Goal: Download file/media

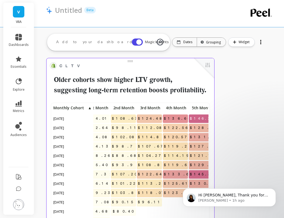
scroll to position [0, 31]
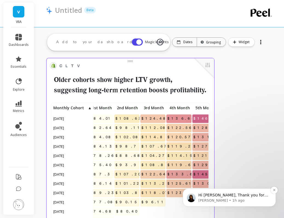
click at [234, 196] on p "Hi [PERSON_NAME], Thank you for waiting! We will be able to add a report where …" at bounding box center [233, 195] width 70 height 5
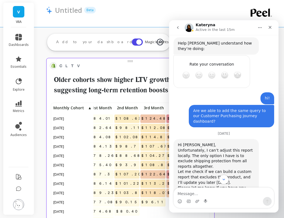
scroll to position [442, 0]
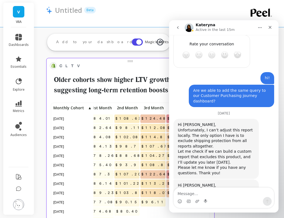
click at [206, 195] on textarea "Message…" at bounding box center [223, 192] width 100 height 9
click at [267, 29] on icon "Close" at bounding box center [269, 27] width 4 height 4
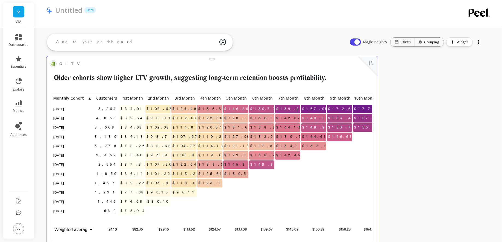
scroll to position [1, 0]
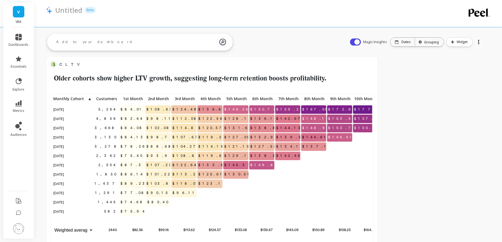
click at [21, 22] on p "VIIA" at bounding box center [19, 22] width 20 height 4
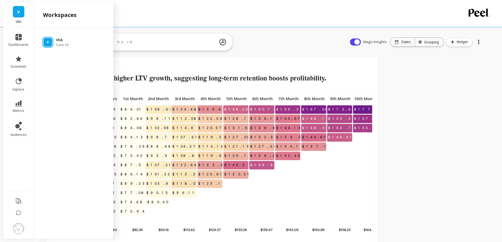
click at [55, 42] on div "V VIIA Core 10" at bounding box center [74, 42] width 70 height 10
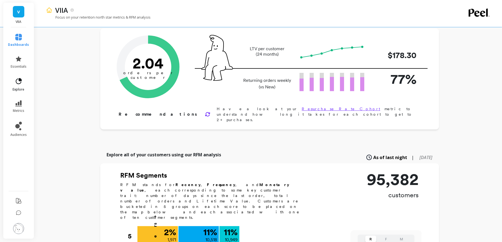
scroll to position [27, 0]
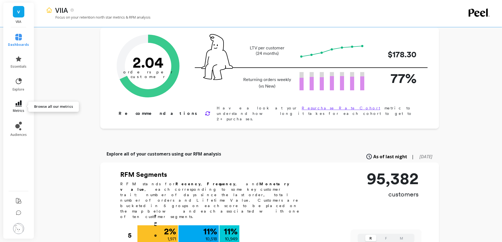
click at [19, 107] on link "metrics" at bounding box center [18, 107] width 21 height 13
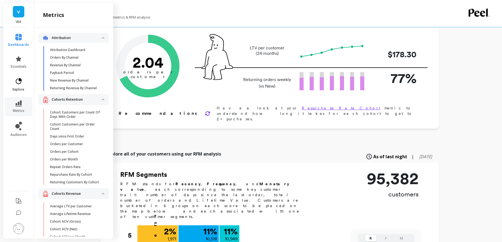
scroll to position [97, 0]
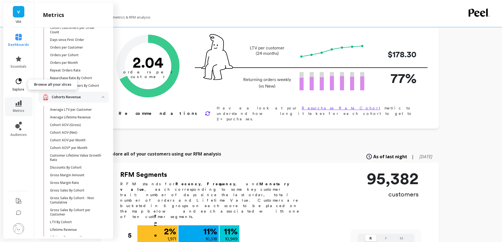
click at [22, 79] on icon at bounding box center [19, 82] width 8 height 8
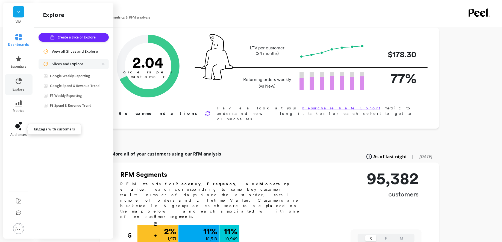
click at [19, 123] on icon at bounding box center [20, 123] width 3 height 3
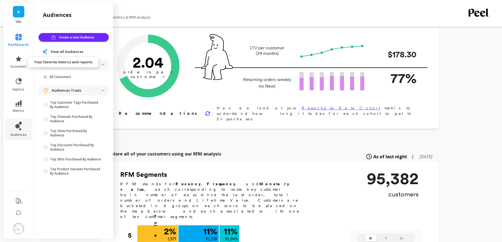
click at [20, 46] on span "dashboards" at bounding box center [18, 45] width 21 height 4
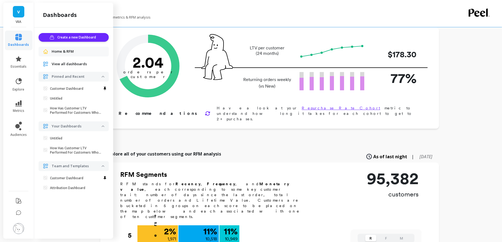
click at [22, 13] on link "V" at bounding box center [18, 11] width 11 height 11
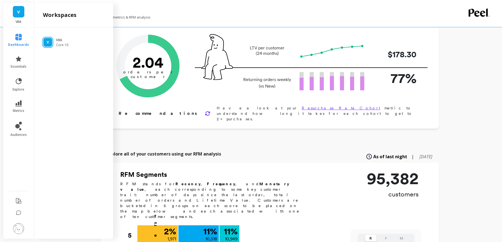
click at [13, 121] on li "audiences" at bounding box center [19, 130] width 28 height 22
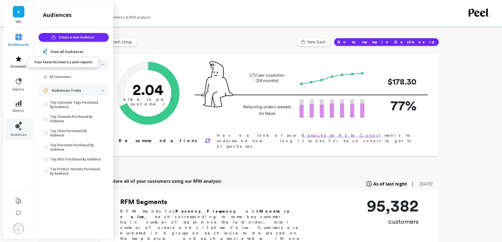
click at [22, 60] on link "essentials" at bounding box center [18, 62] width 21 height 13
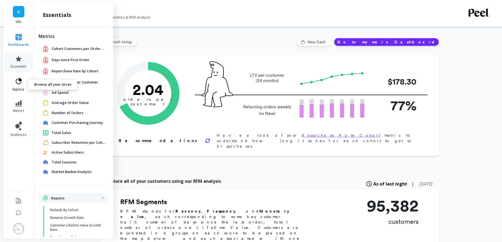
click at [20, 82] on icon at bounding box center [19, 82] width 8 height 8
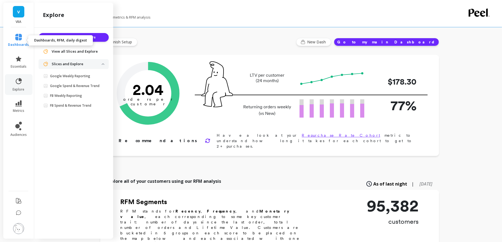
click at [24, 43] on span "dashboards" at bounding box center [18, 45] width 21 height 4
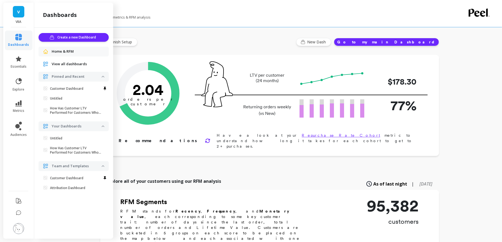
click at [19, 25] on div "V VIIA" at bounding box center [18, 15] width 31 height 25
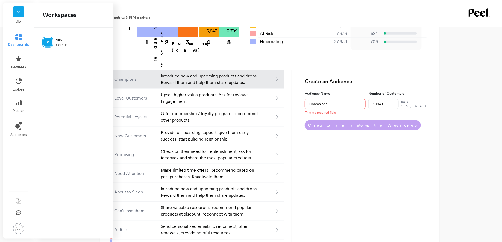
scroll to position [326, 0]
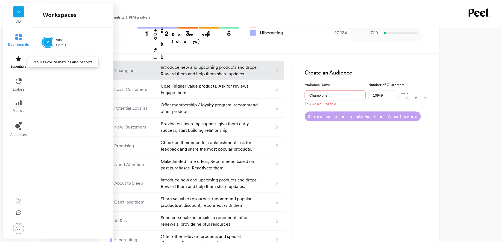
click at [19, 66] on span "essentials" at bounding box center [19, 66] width 16 height 4
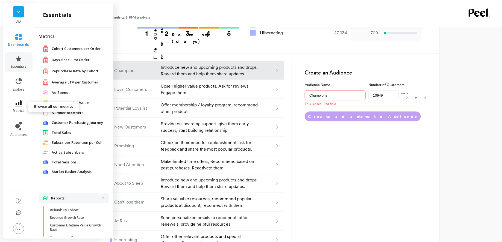
click at [21, 109] on span "metrics" at bounding box center [18, 111] width 11 height 4
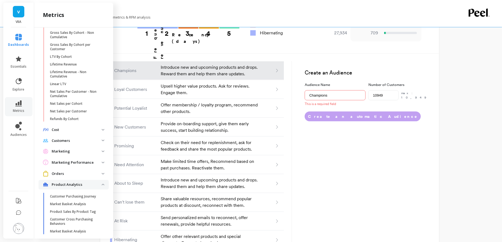
scroll to position [263, 0]
click at [68, 141] on p "Customers" at bounding box center [77, 140] width 50 height 5
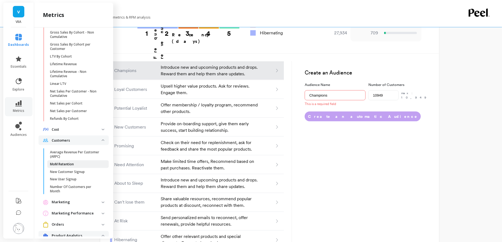
click at [71, 166] on p "MoM Retention" at bounding box center [62, 164] width 24 height 4
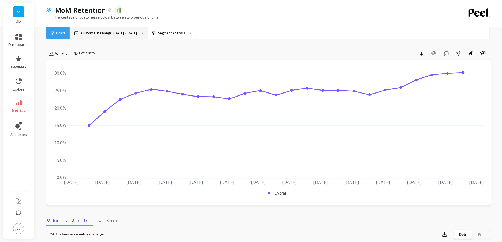
click at [101, 31] on p "Custom Date Range, Apr 1 - Sep 15" at bounding box center [109, 33] width 56 height 4
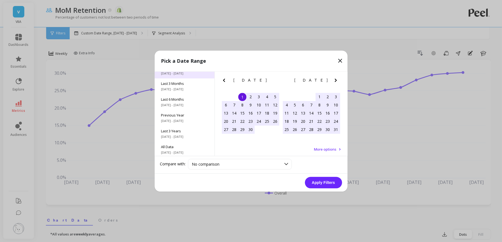
scroll to position [74, 0]
click at [181, 134] on span "10/1/2022 - 9/30/2025" at bounding box center [184, 135] width 47 height 4
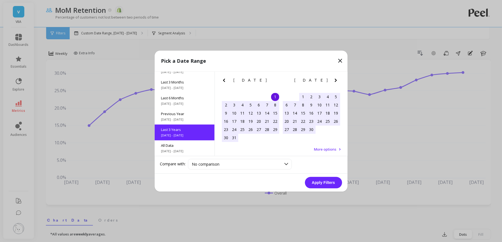
scroll to position [0, 0]
click at [337, 184] on button "Apply Filters" at bounding box center [323, 182] width 37 height 11
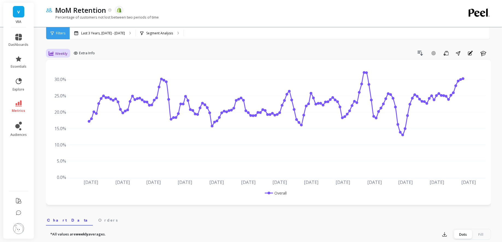
click at [62, 53] on span "Weekly" at bounding box center [61, 53] width 12 height 5
click at [70, 96] on div "Monthly" at bounding box center [66, 97] width 31 height 5
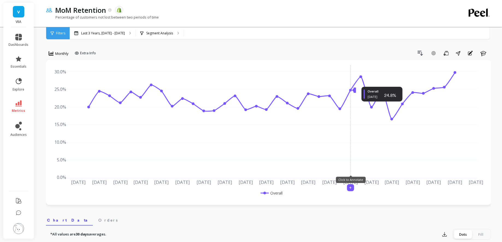
scroll to position [84, 0]
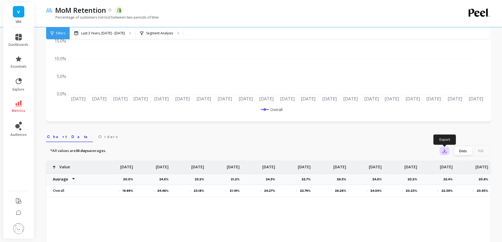
click at [444, 151] on icon "button" at bounding box center [444, 150] width 5 height 5
click at [457, 166] on span "CSV" at bounding box center [455, 165] width 8 height 5
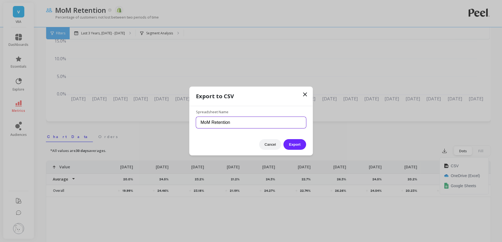
click at [254, 122] on input "MoM Retention" at bounding box center [251, 122] width 110 height 11
type input "MoM Retention Last 3 years"
click at [284, 139] on button "Export" at bounding box center [295, 144] width 22 height 11
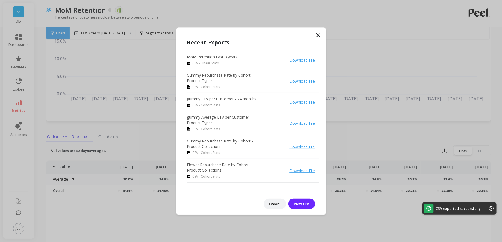
click at [318, 34] on icon at bounding box center [318, 35] width 7 height 7
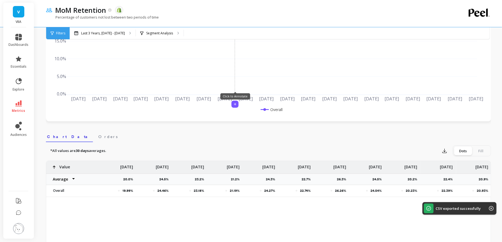
scroll to position [0, 0]
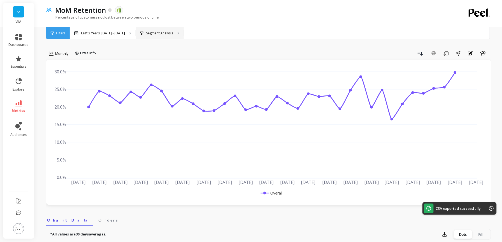
click at [184, 37] on div "Segment Analysis" at bounding box center [160, 33] width 48 height 12
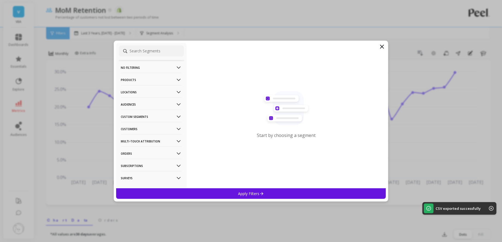
click at [383, 50] on div "Start by choosing a segment" at bounding box center [286, 116] width 199 height 146
click at [383, 49] on icon at bounding box center [382, 46] width 7 height 7
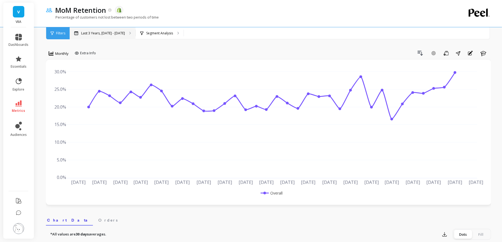
click at [111, 33] on p "Last 3 Years, Oct 1, 2022 - Sep 30, 2025" at bounding box center [103, 33] width 44 height 4
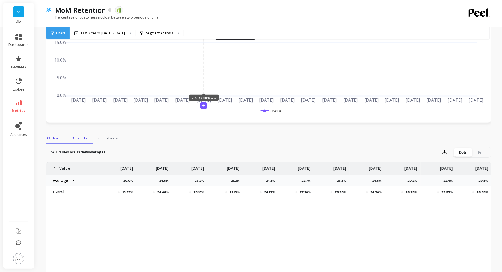
scroll to position [100, 0]
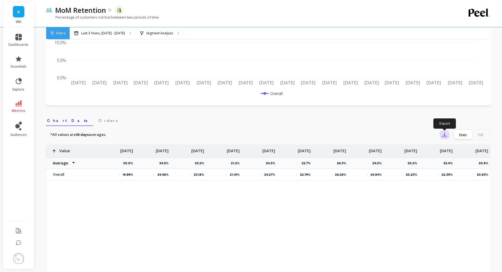
click at [445, 138] on button "button" at bounding box center [445, 135] width 10 height 9
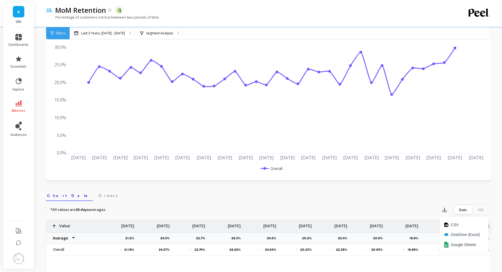
scroll to position [0, 0]
